Goal: Task Accomplishment & Management: Complete application form

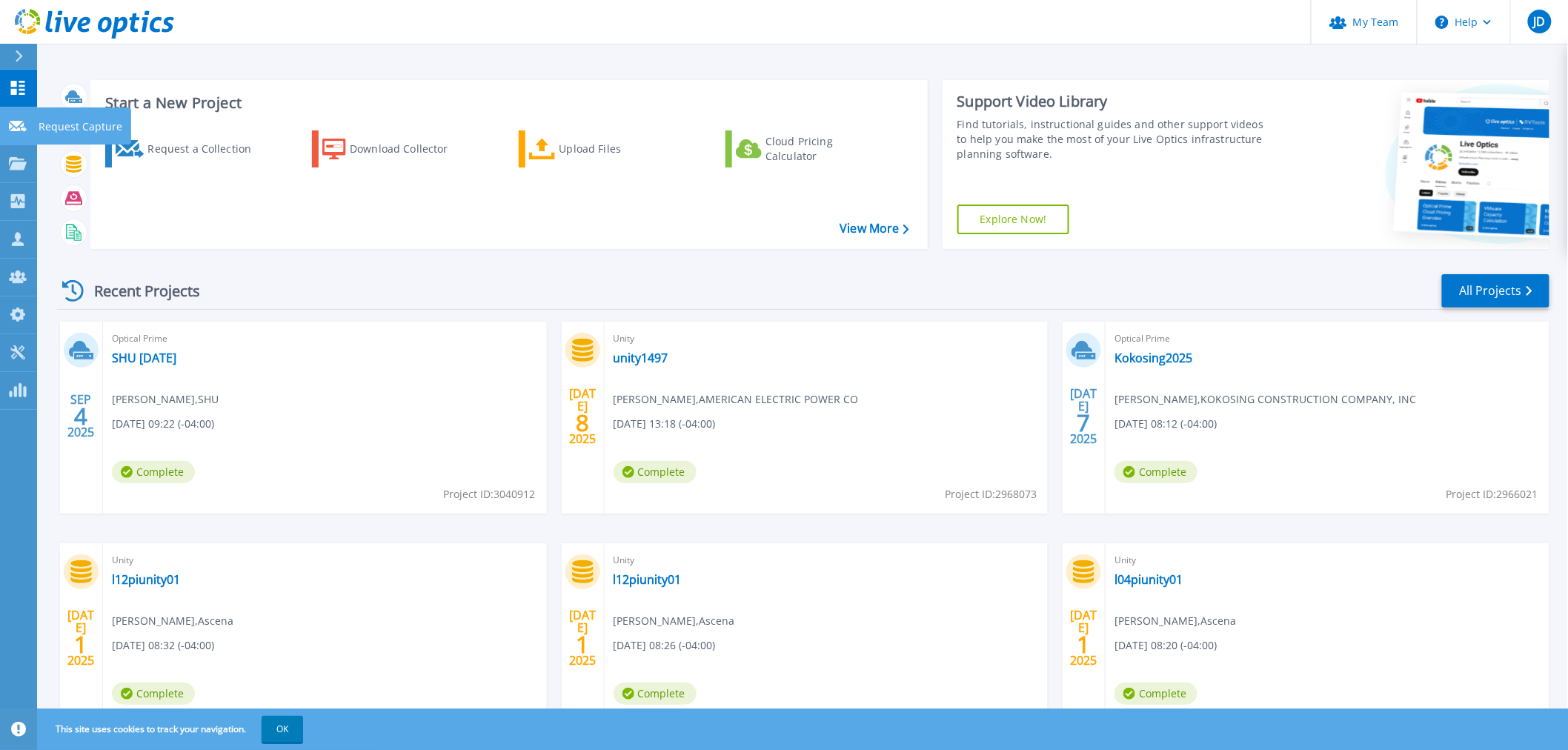
click at [6, 121] on link "Request Capture Request Capture" at bounding box center [18, 126] width 37 height 38
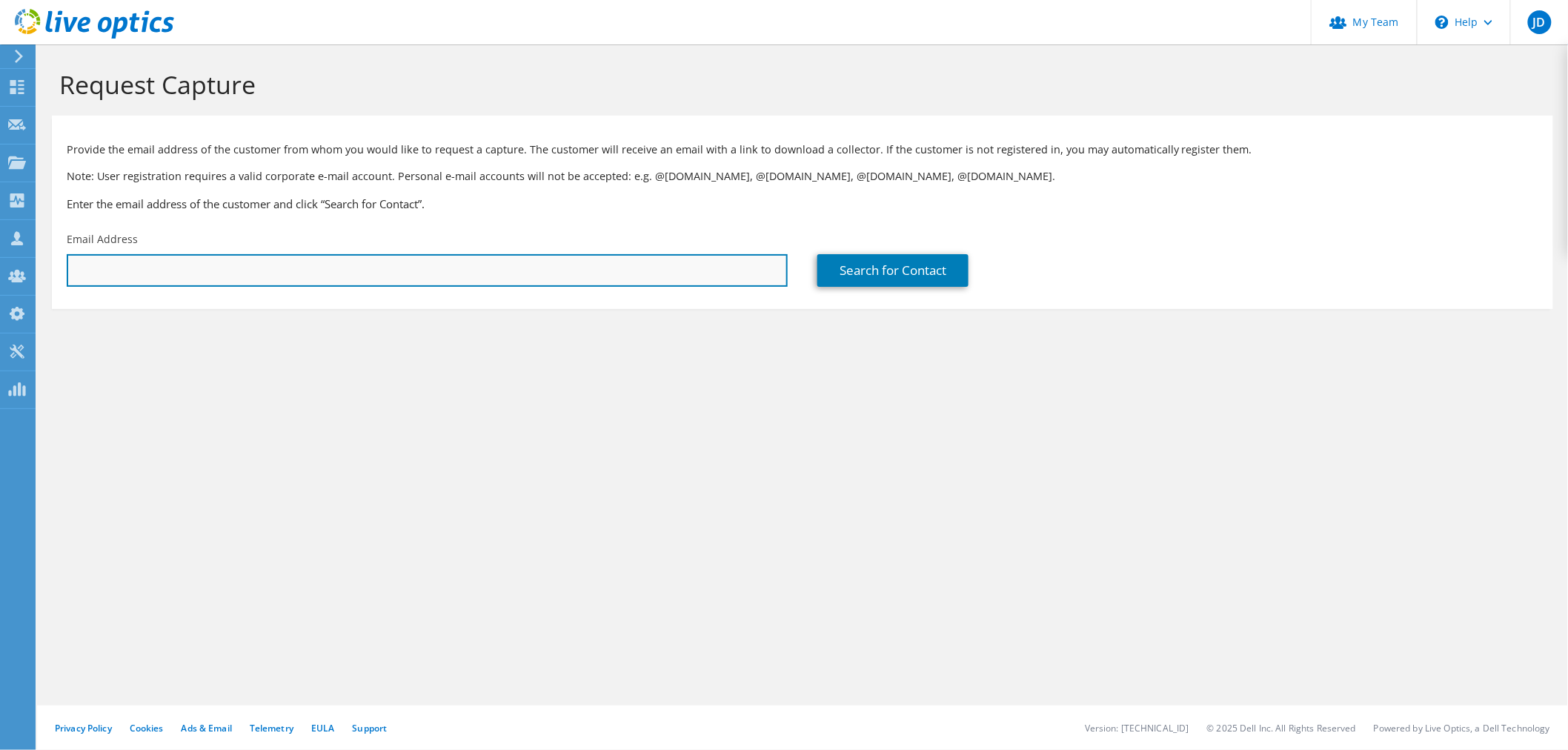
click at [220, 276] on input "text" at bounding box center [427, 270] width 721 height 33
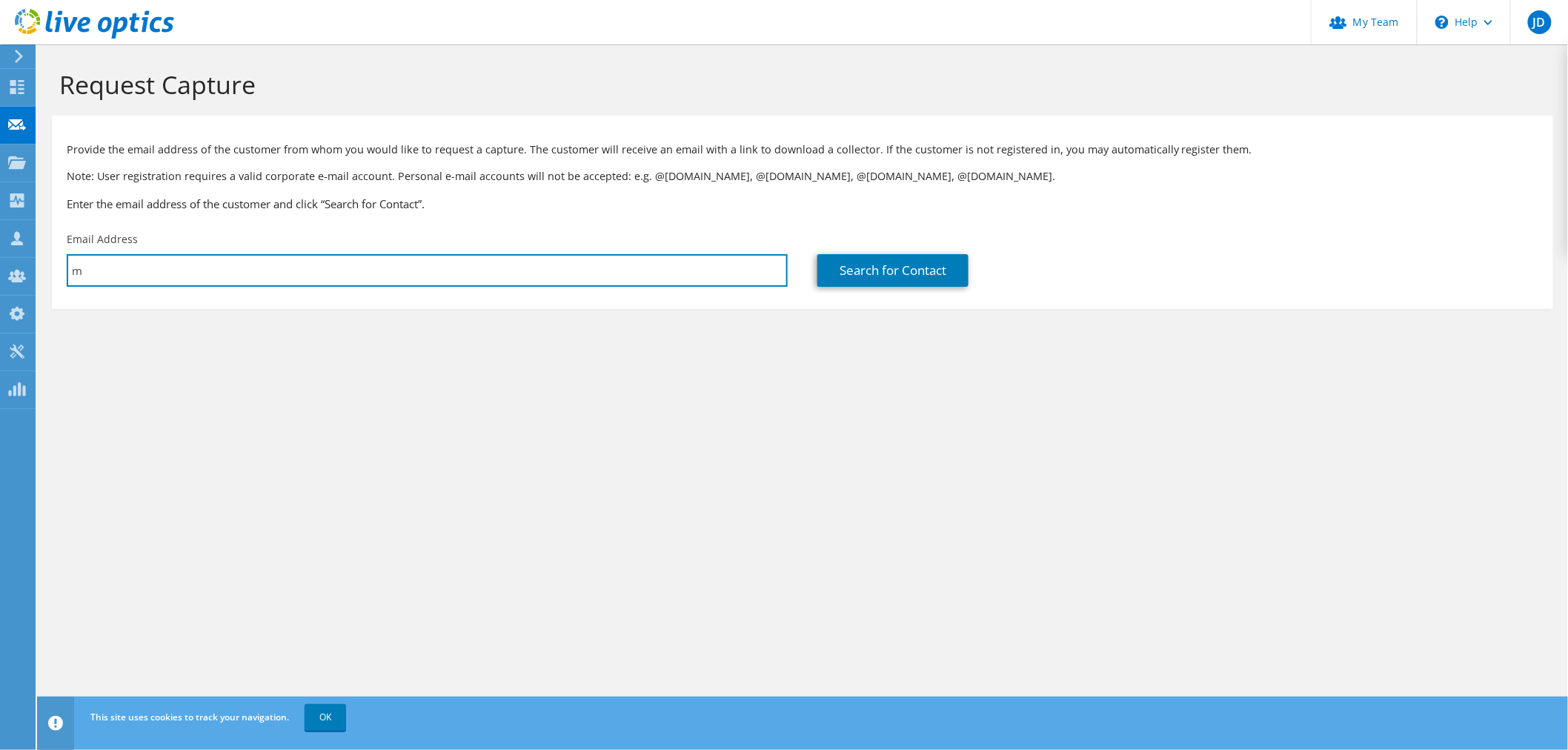
type input "MUtterback@rivercityfcu.org"
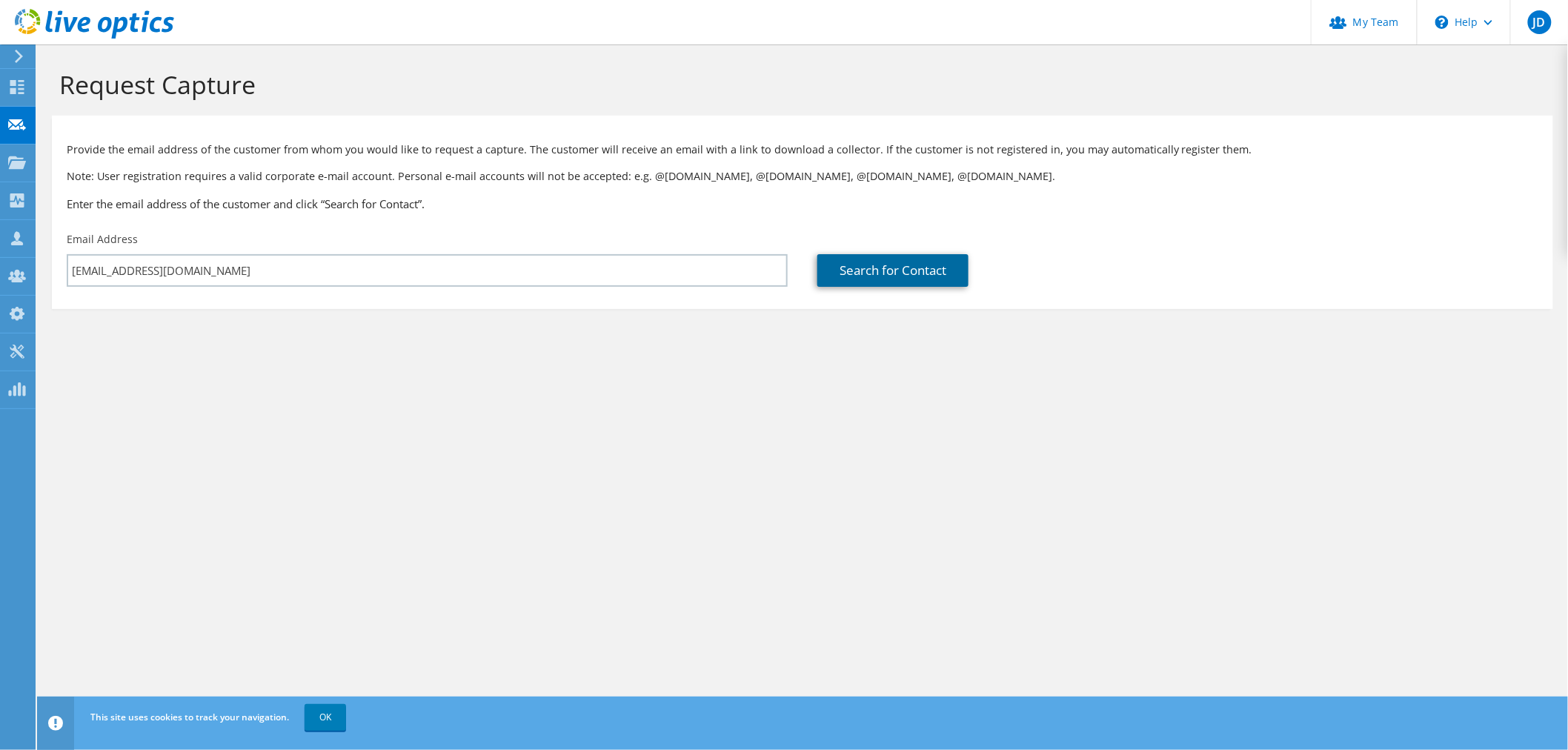
click at [912, 273] on link "Search for Contact" at bounding box center [893, 270] width 151 height 33
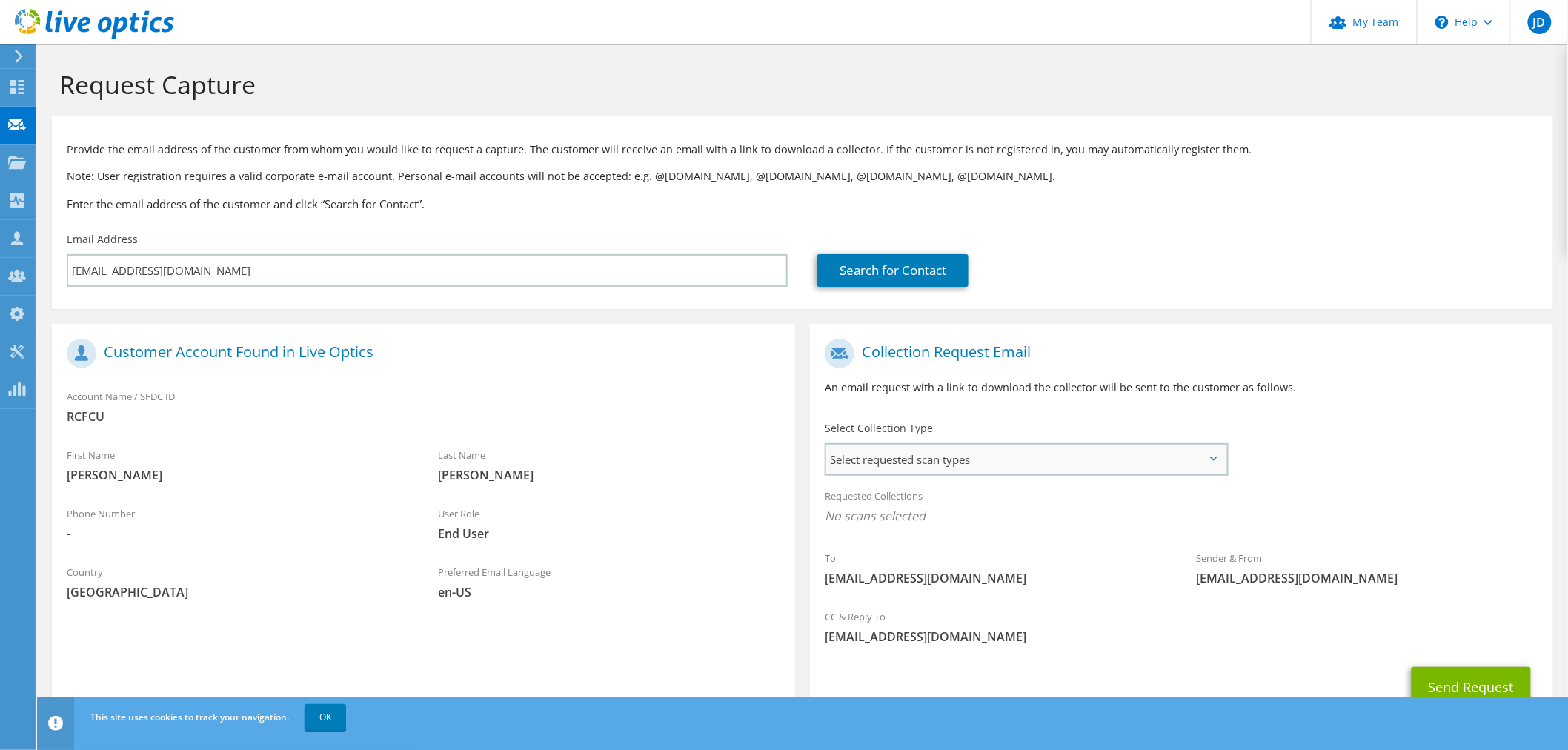
click at [1038, 463] on span "Select requested scan types" at bounding box center [1026, 459] width 400 height 30
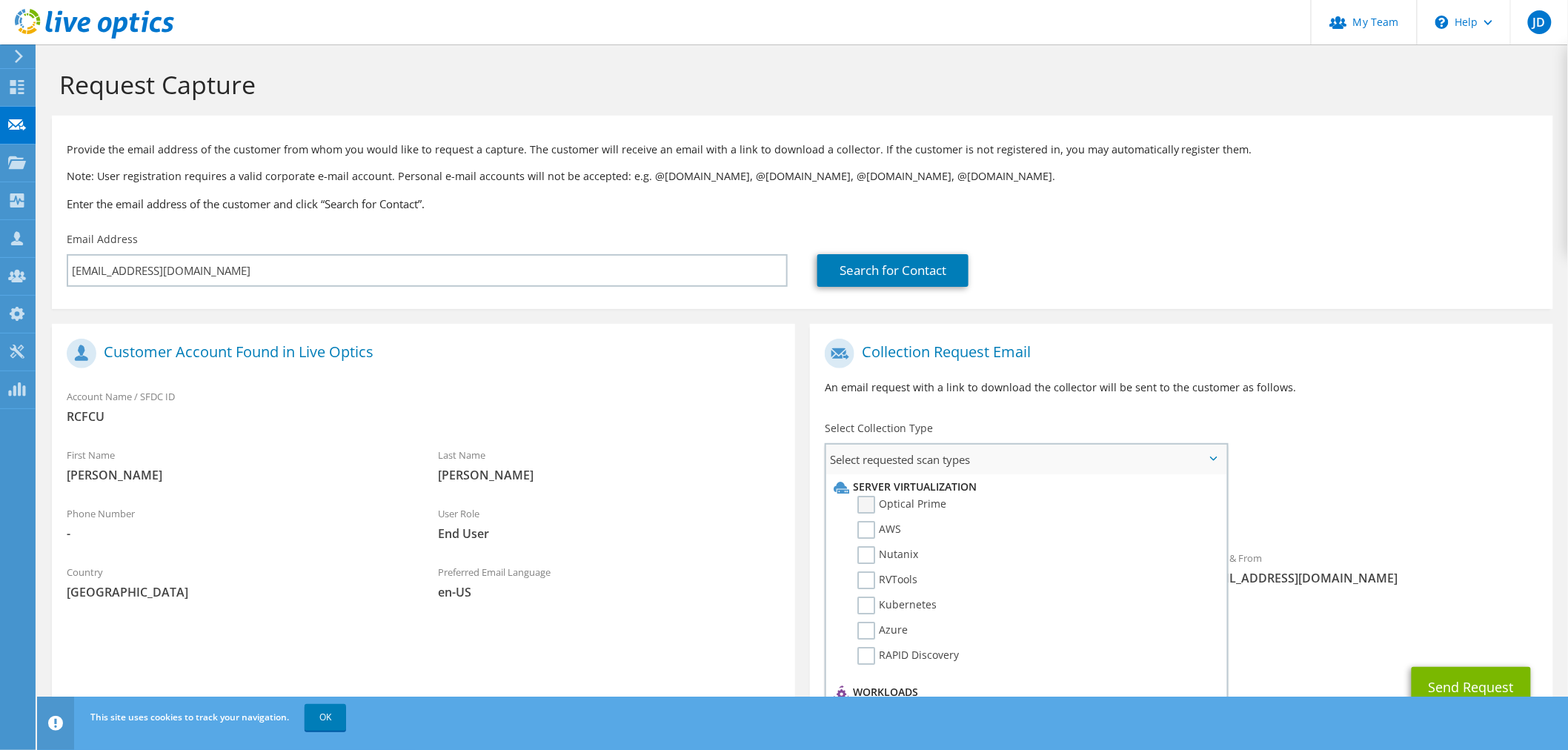
click at [912, 504] on label "Optical Prime" at bounding box center [901, 505] width 89 height 18
click at [0, 0] on input "Optical Prime" at bounding box center [0, 0] width 0 height 0
click at [1479, 683] on button "Send Request" at bounding box center [1471, 691] width 120 height 40
